Goal: Navigation & Orientation: Find specific page/section

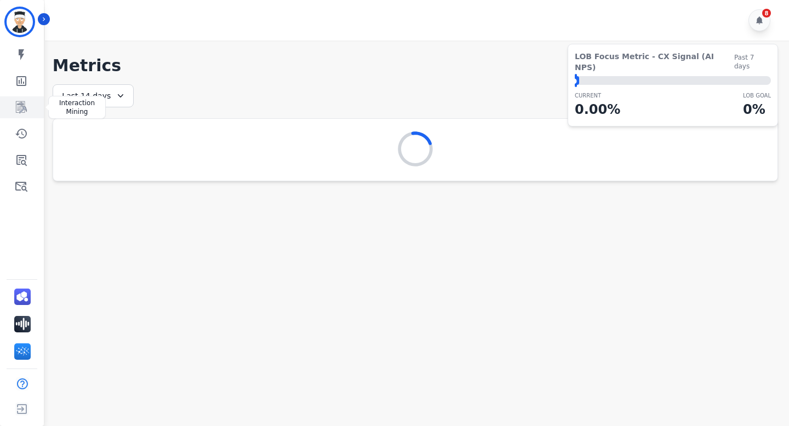
click at [25, 104] on icon "Sidebar" at bounding box center [21, 107] width 13 height 13
